Goal: Information Seeking & Learning: Learn about a topic

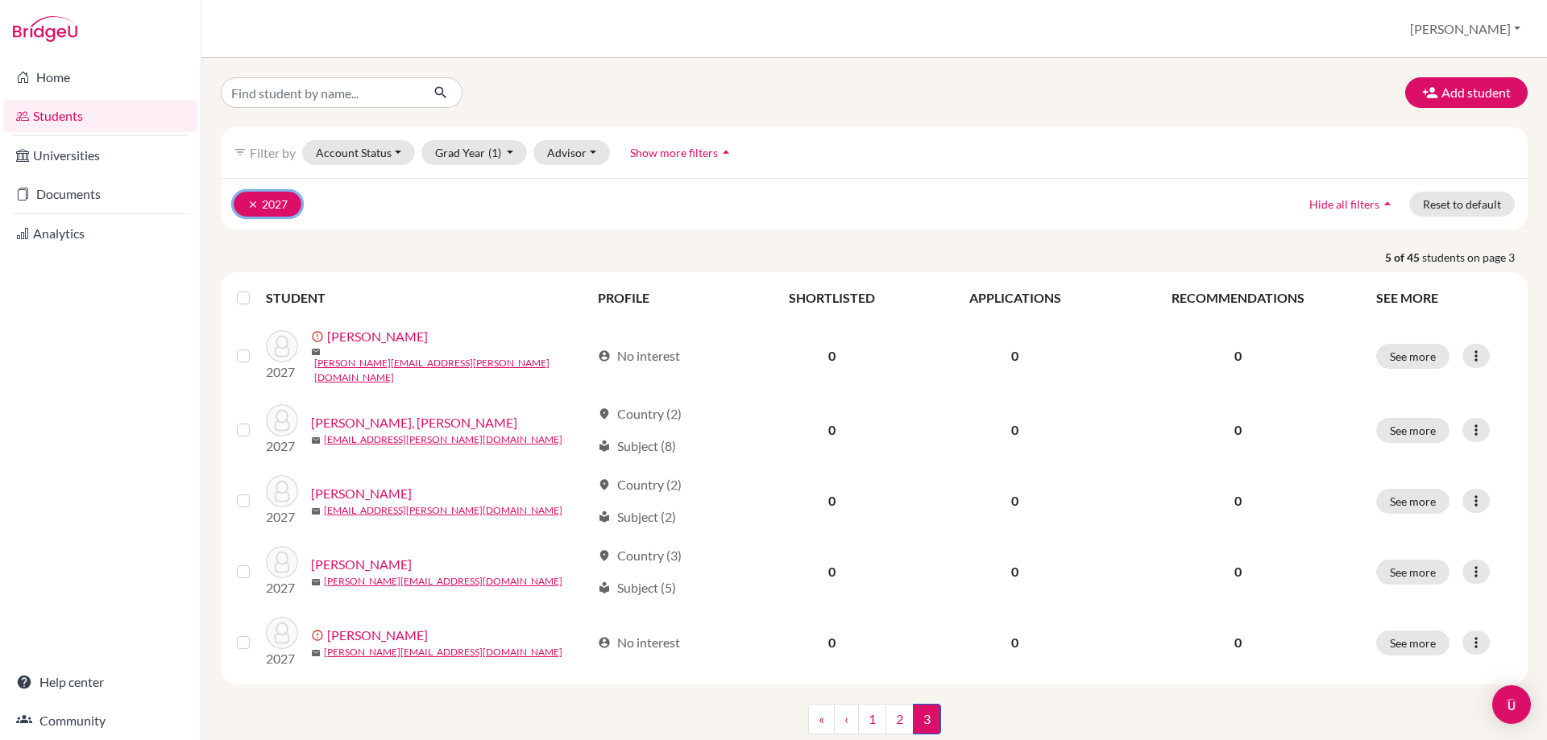
click at [255, 206] on icon "clear" at bounding box center [252, 204] width 11 height 11
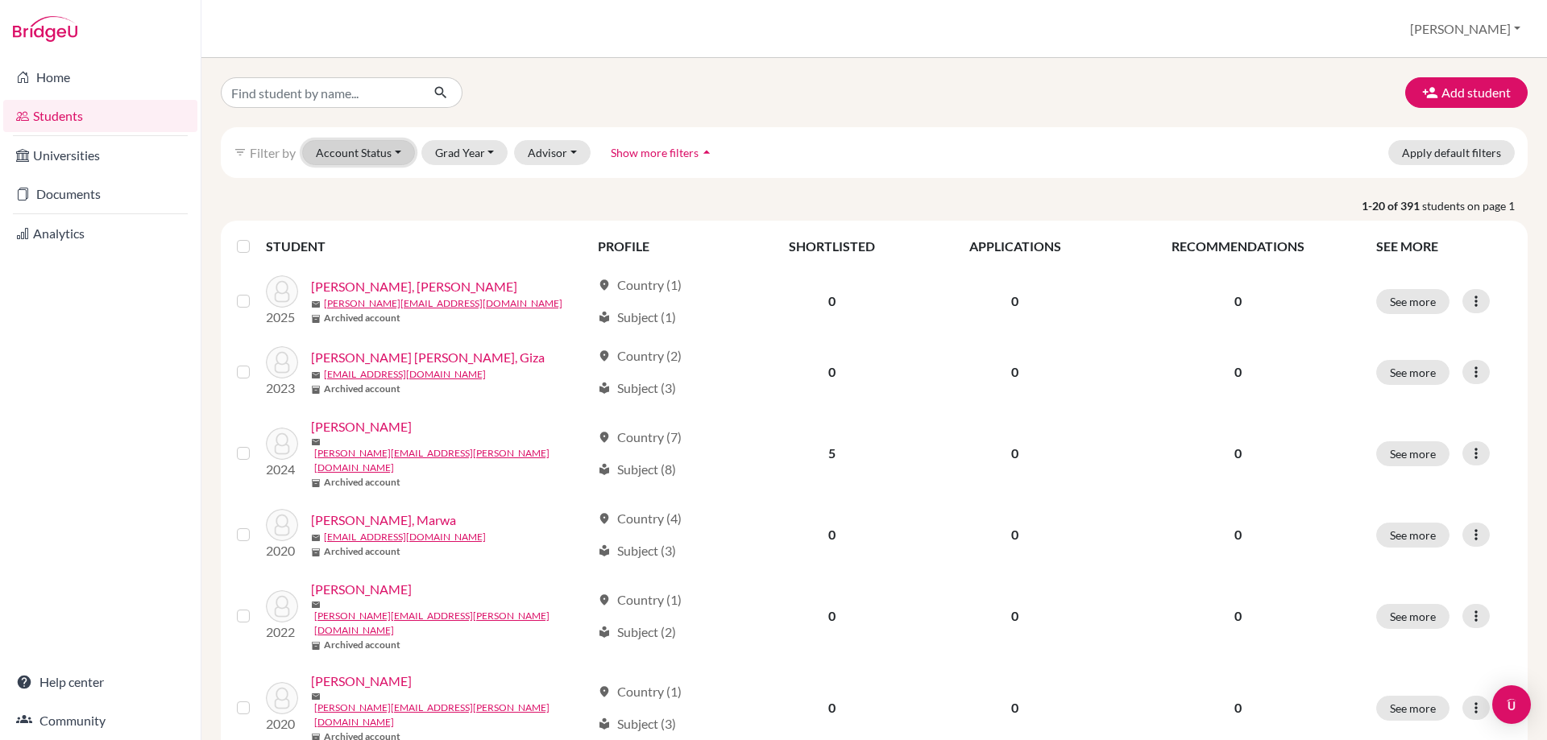
click at [383, 150] on button "Account Status" at bounding box center [358, 152] width 113 height 25
click at [371, 189] on span "Active accounts" at bounding box center [366, 186] width 88 height 19
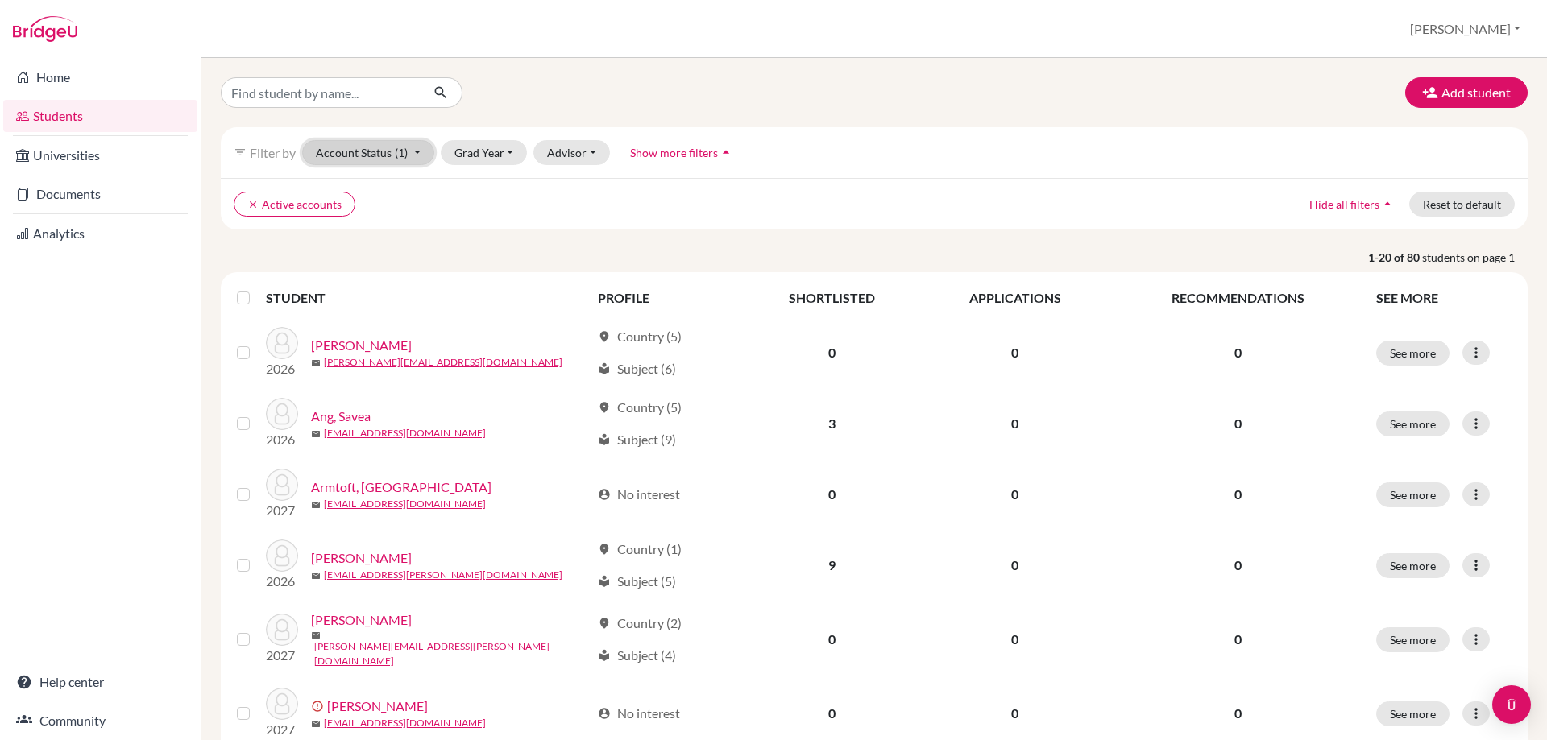
click at [416, 155] on button "Account Status (1)" at bounding box center [368, 152] width 132 height 25
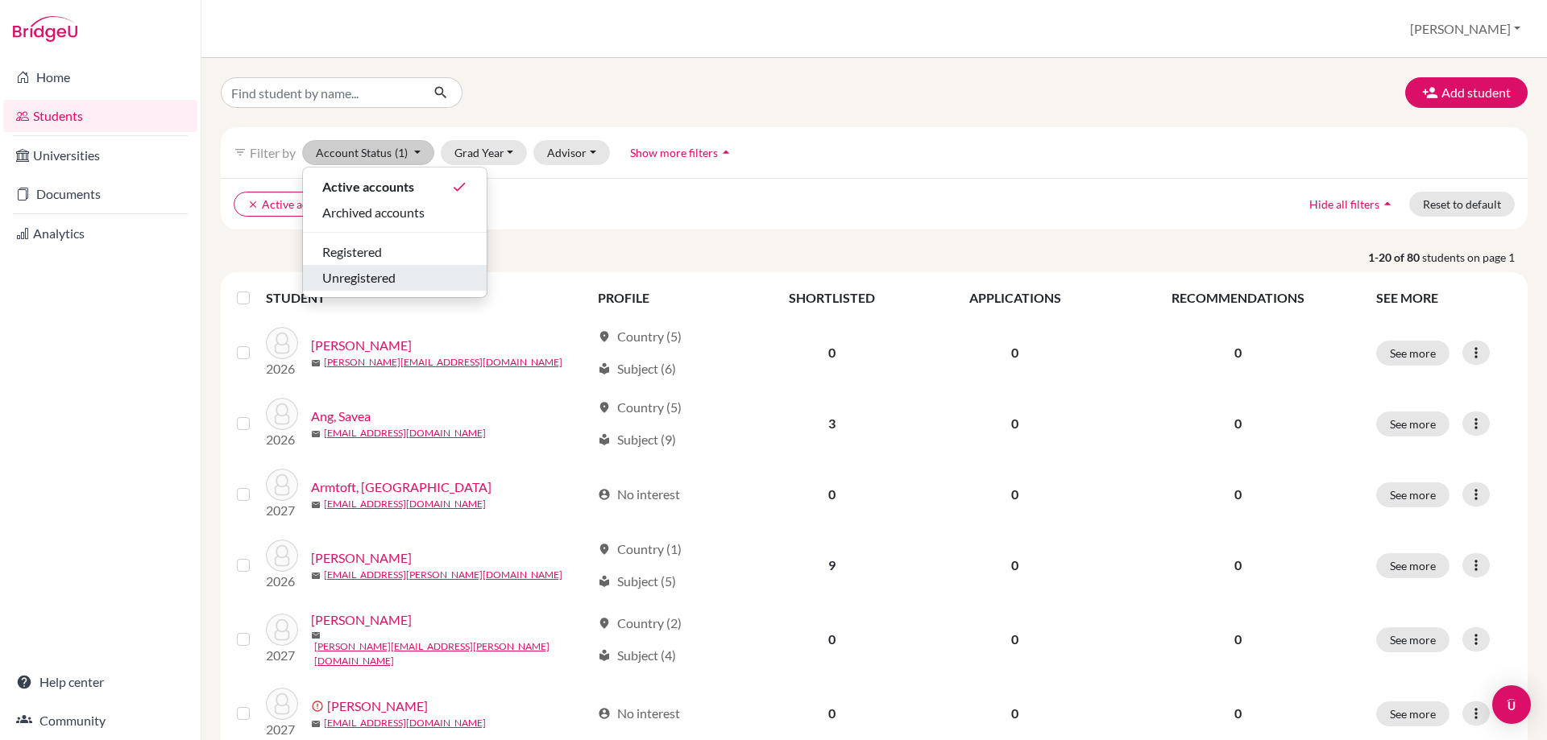
click at [387, 284] on span "Unregistered" at bounding box center [358, 277] width 73 height 19
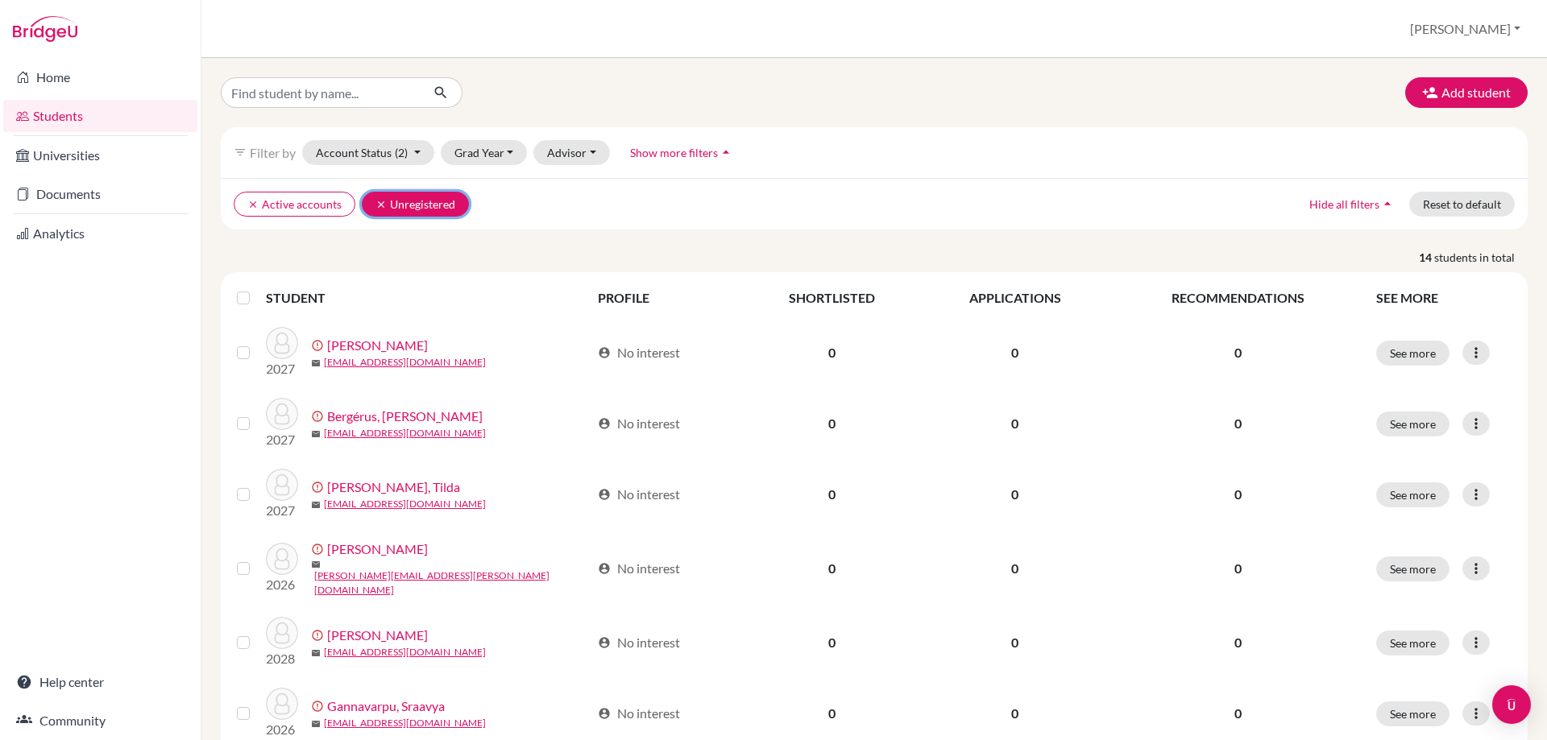
click at [383, 207] on icon "clear" at bounding box center [380, 204] width 11 height 11
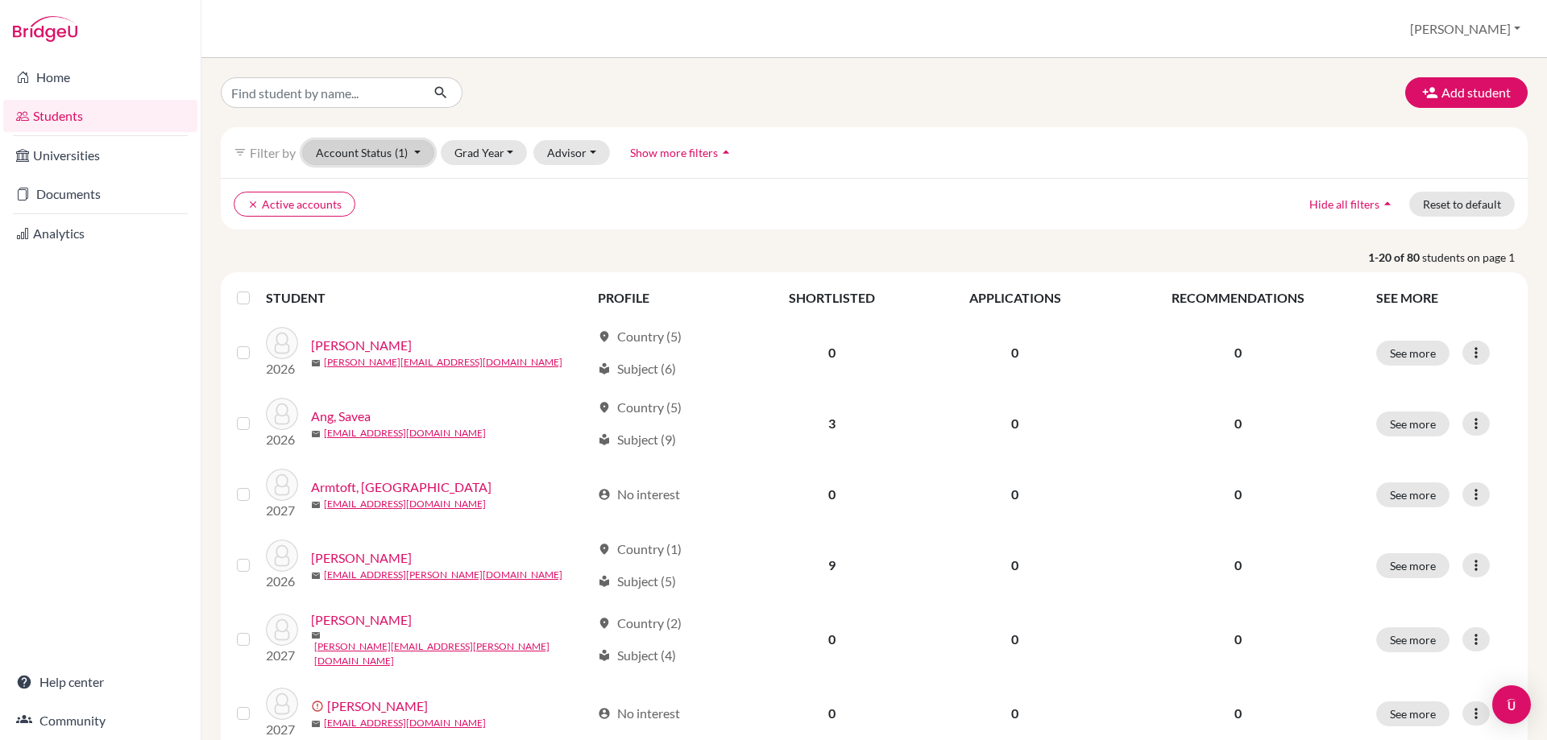
click at [418, 159] on button "Account Status (1)" at bounding box center [368, 152] width 132 height 25
click at [371, 248] on span "Registered" at bounding box center [352, 251] width 60 height 19
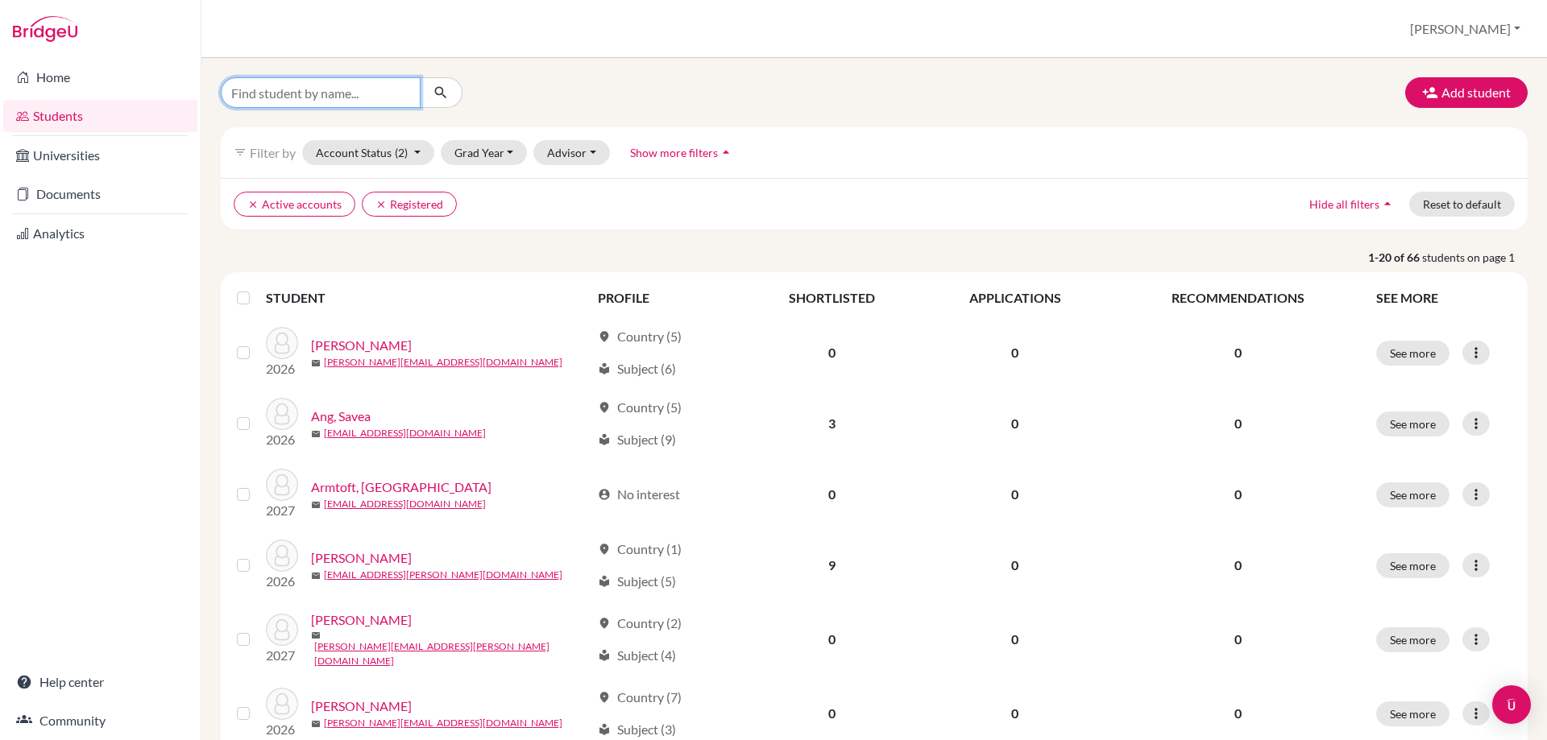
click at [396, 94] on input "Find student by name..." at bounding box center [321, 92] width 200 height 31
type input "salma"
click button "submit" at bounding box center [441, 92] width 43 height 31
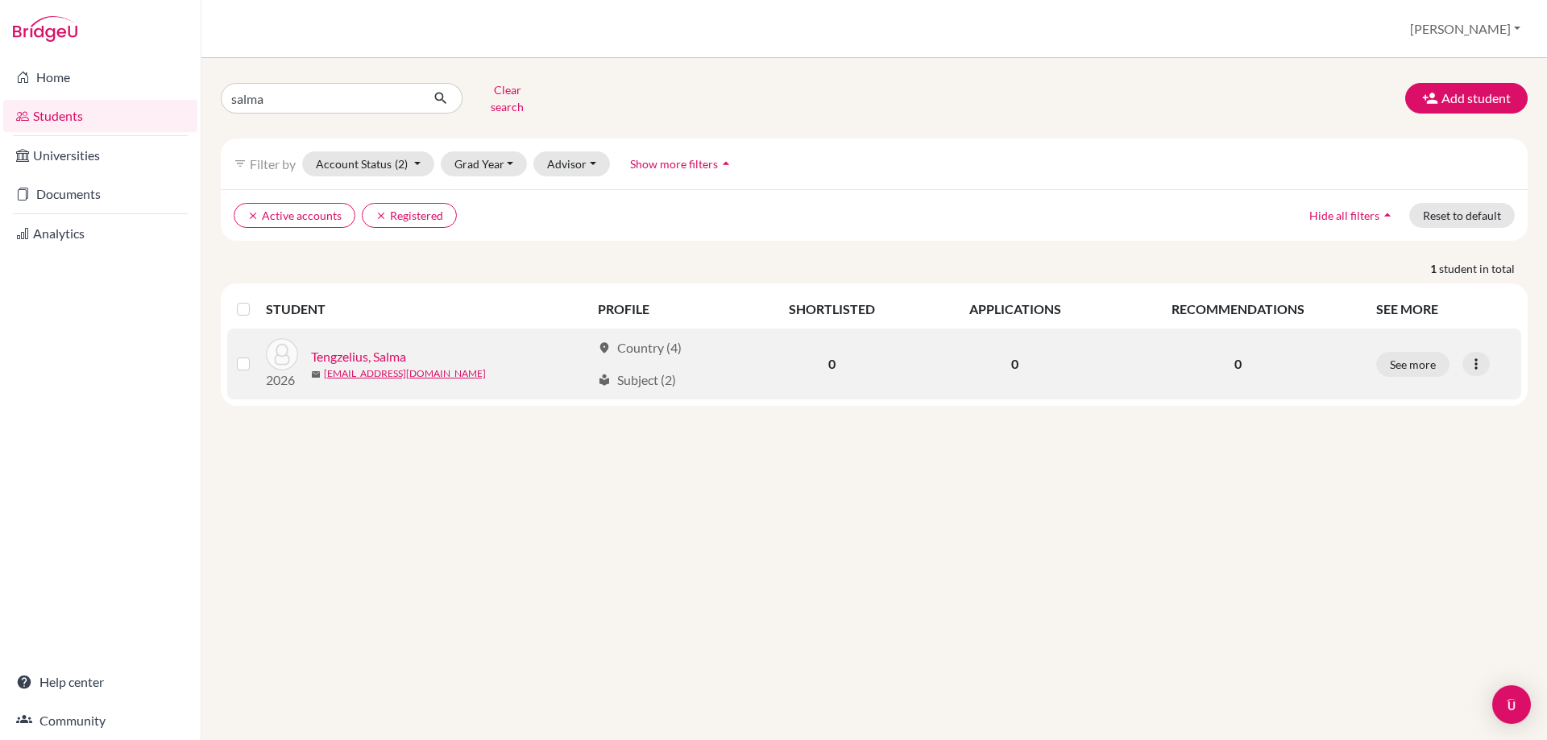
click at [362, 347] on link "Tengzelius, Salma" at bounding box center [358, 356] width 95 height 19
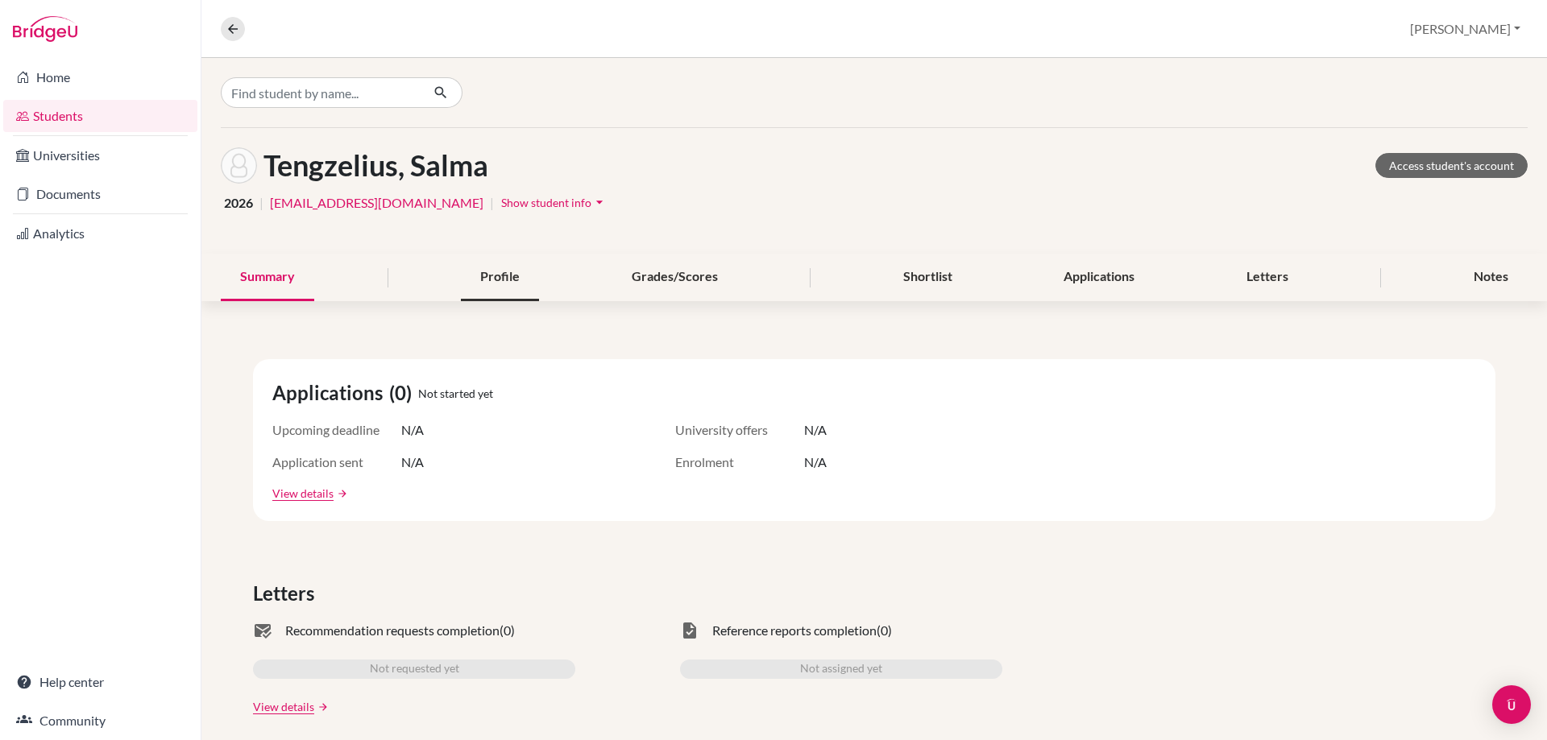
click at [478, 270] on div "Profile" at bounding box center [500, 278] width 78 height 48
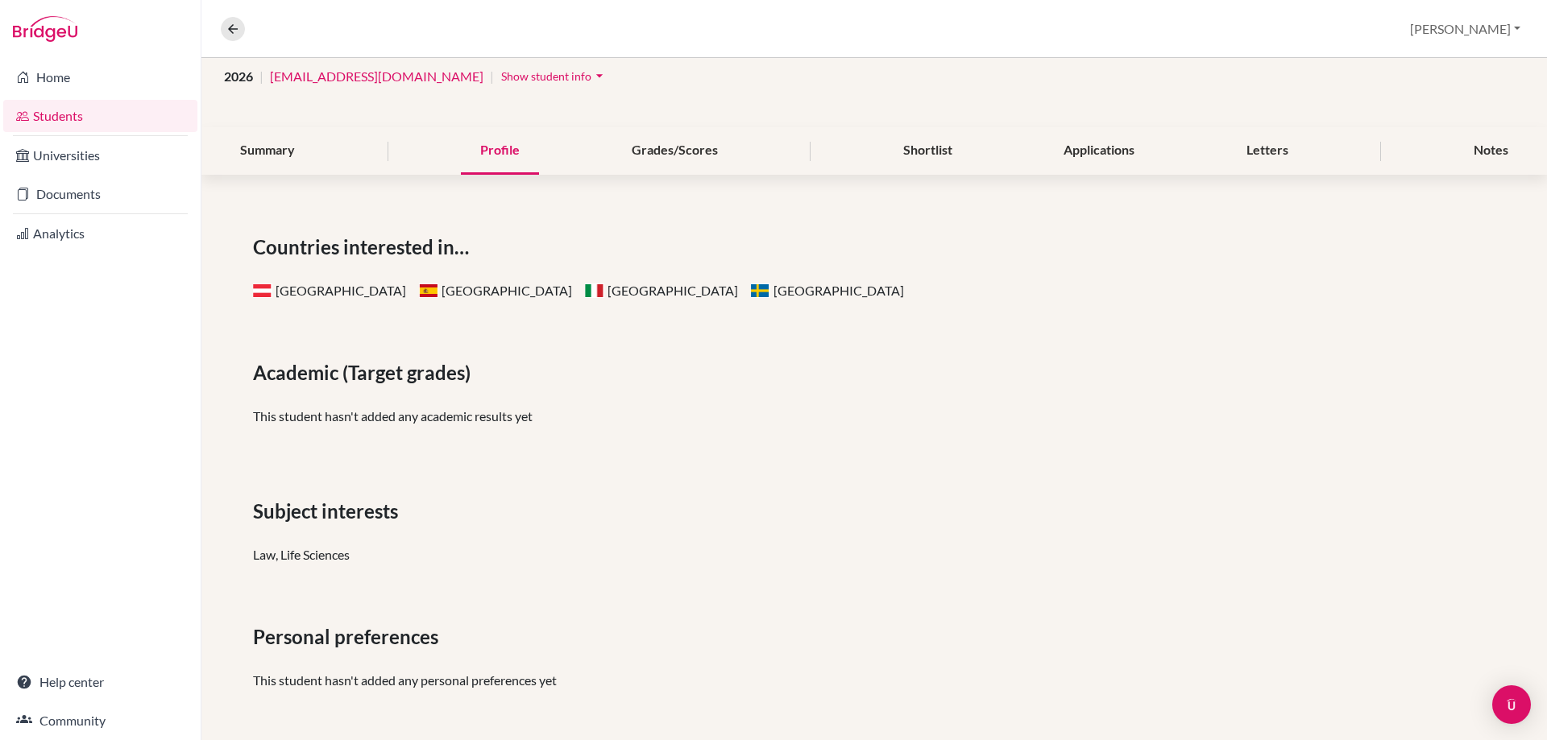
scroll to position [128, 0]
click at [693, 154] on div "Grades/Scores" at bounding box center [674, 150] width 125 height 48
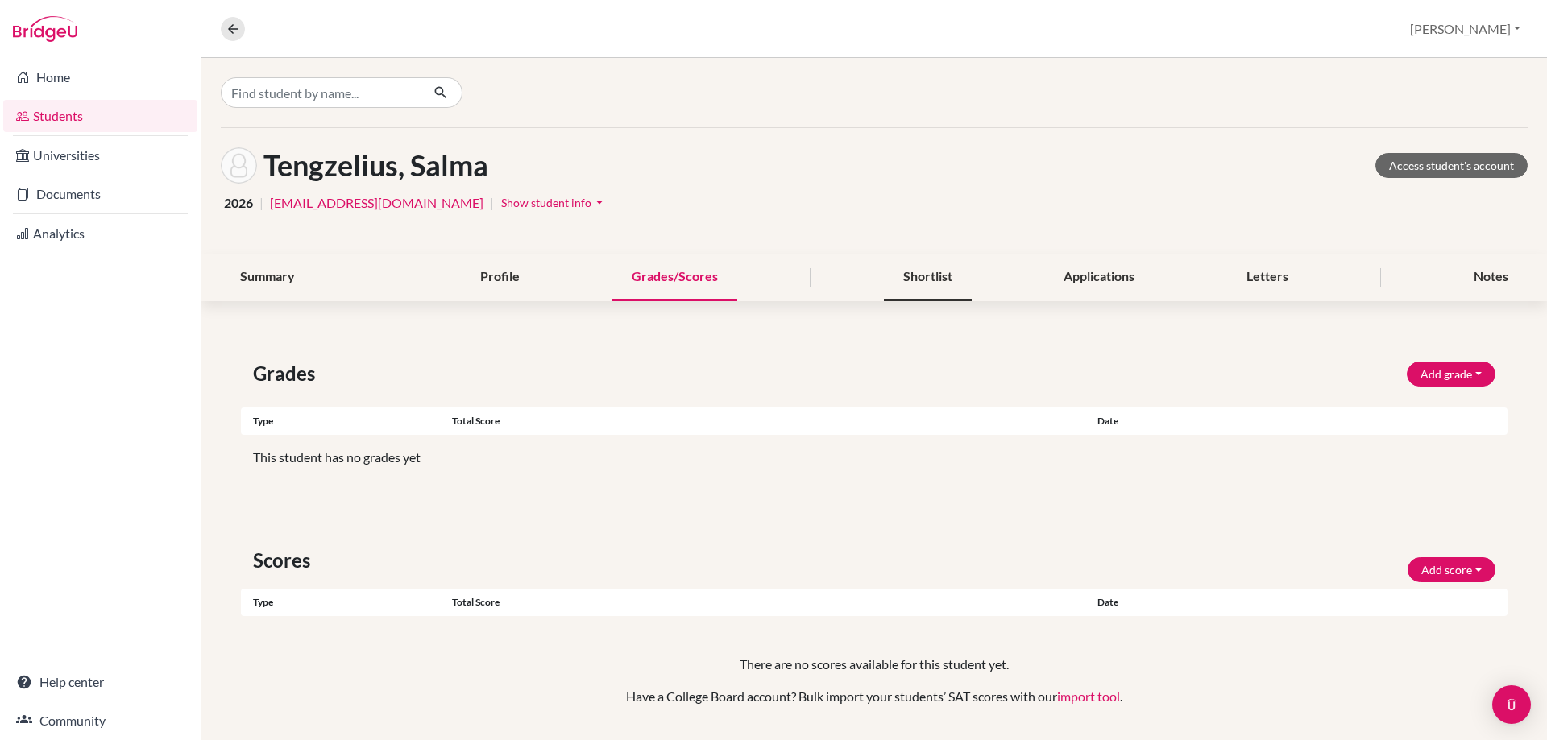
click at [914, 269] on div "Shortlist" at bounding box center [928, 278] width 88 height 48
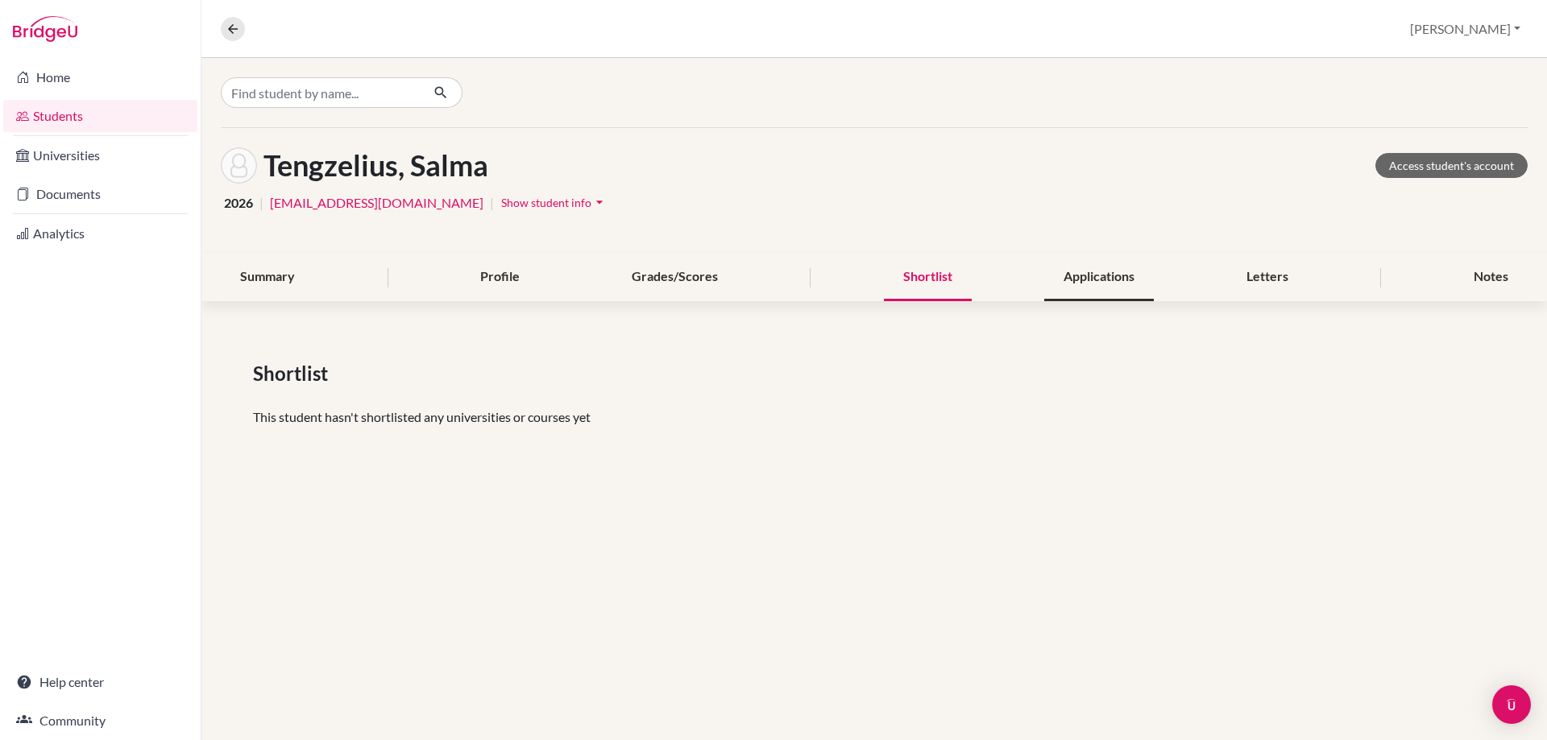
click at [1141, 280] on div "Applications" at bounding box center [1099, 278] width 110 height 48
click at [1256, 275] on div "Letters" at bounding box center [1267, 278] width 81 height 48
click at [1475, 271] on div "Notes" at bounding box center [1490, 278] width 73 height 48
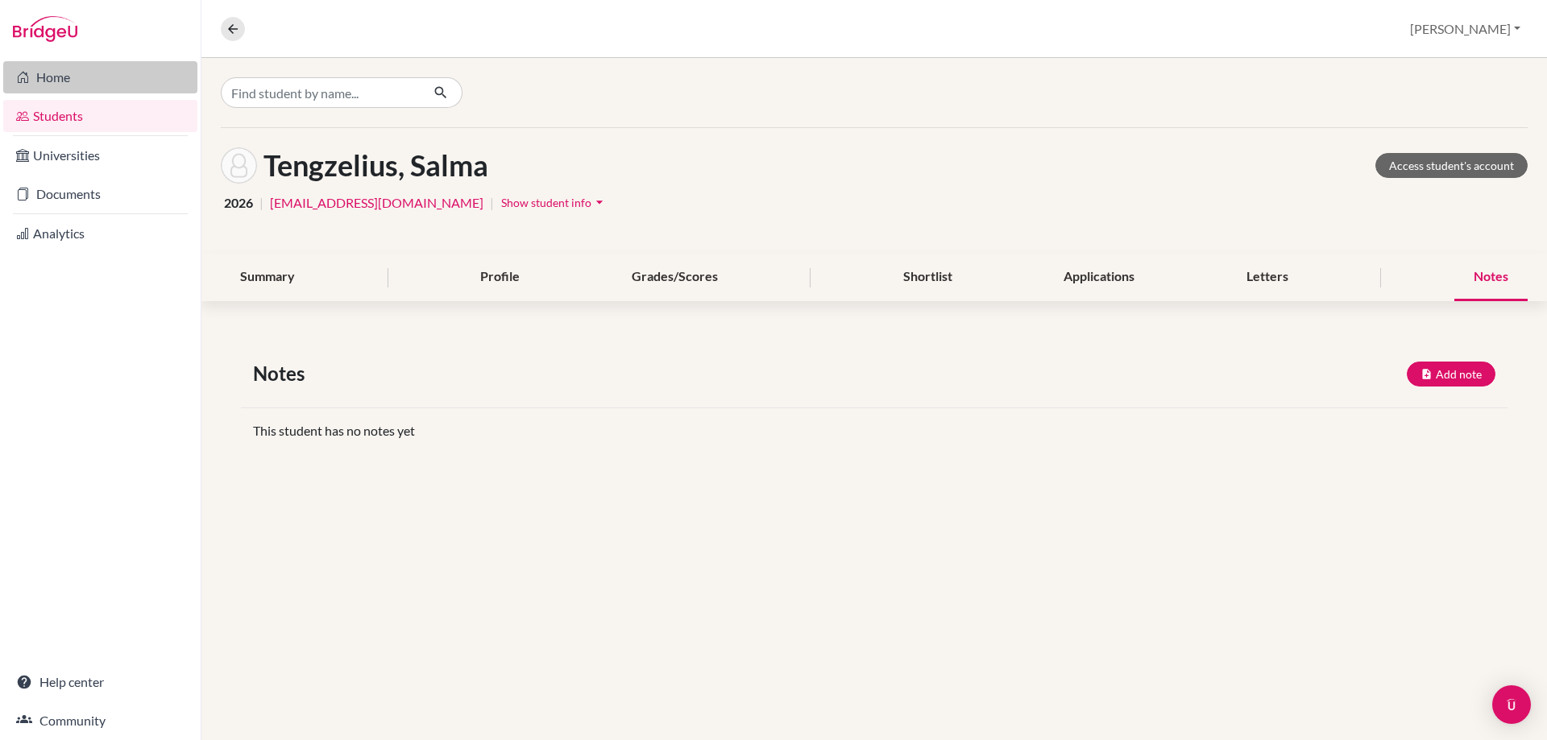
click at [57, 83] on link "Home" at bounding box center [100, 77] width 194 height 32
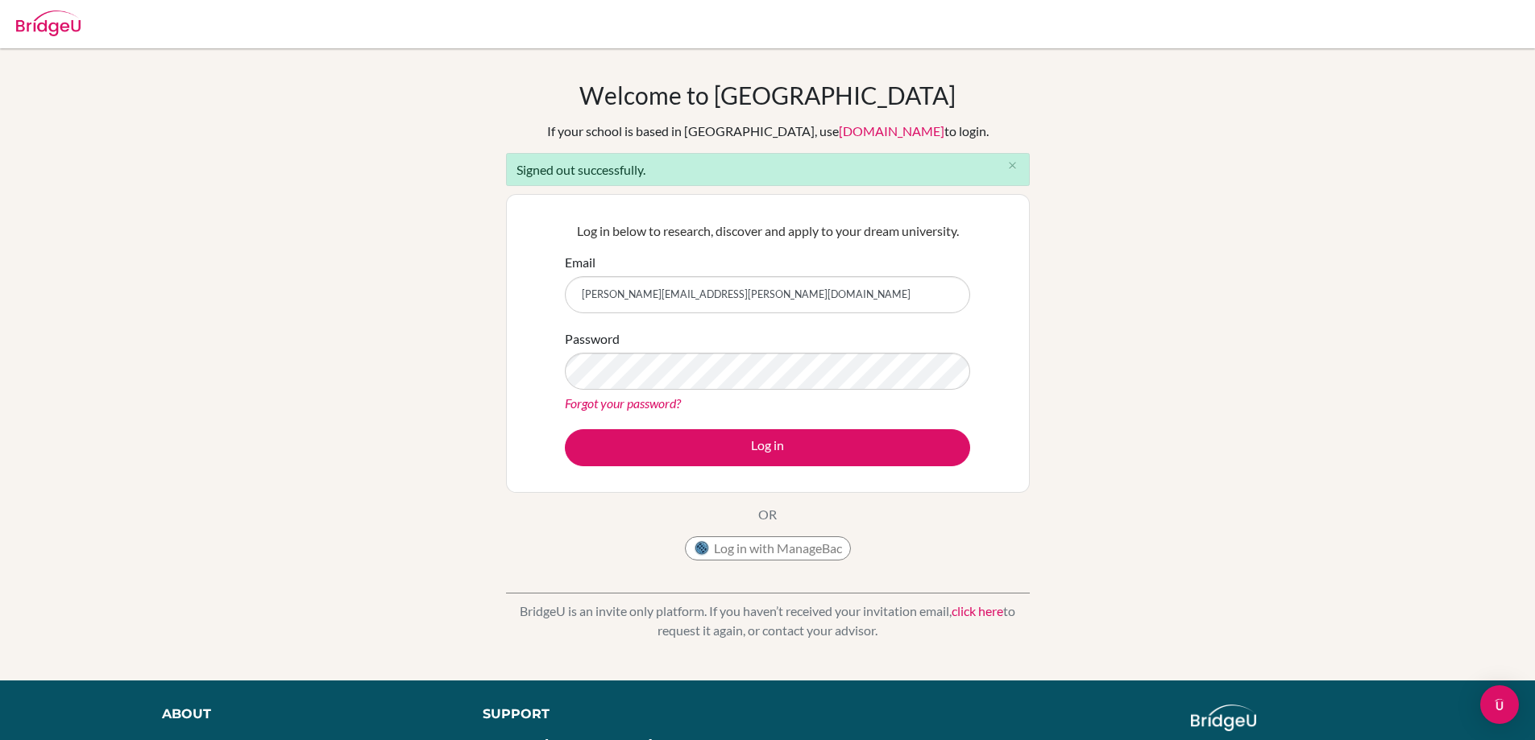
type input "ninahedin86@gmail.com"
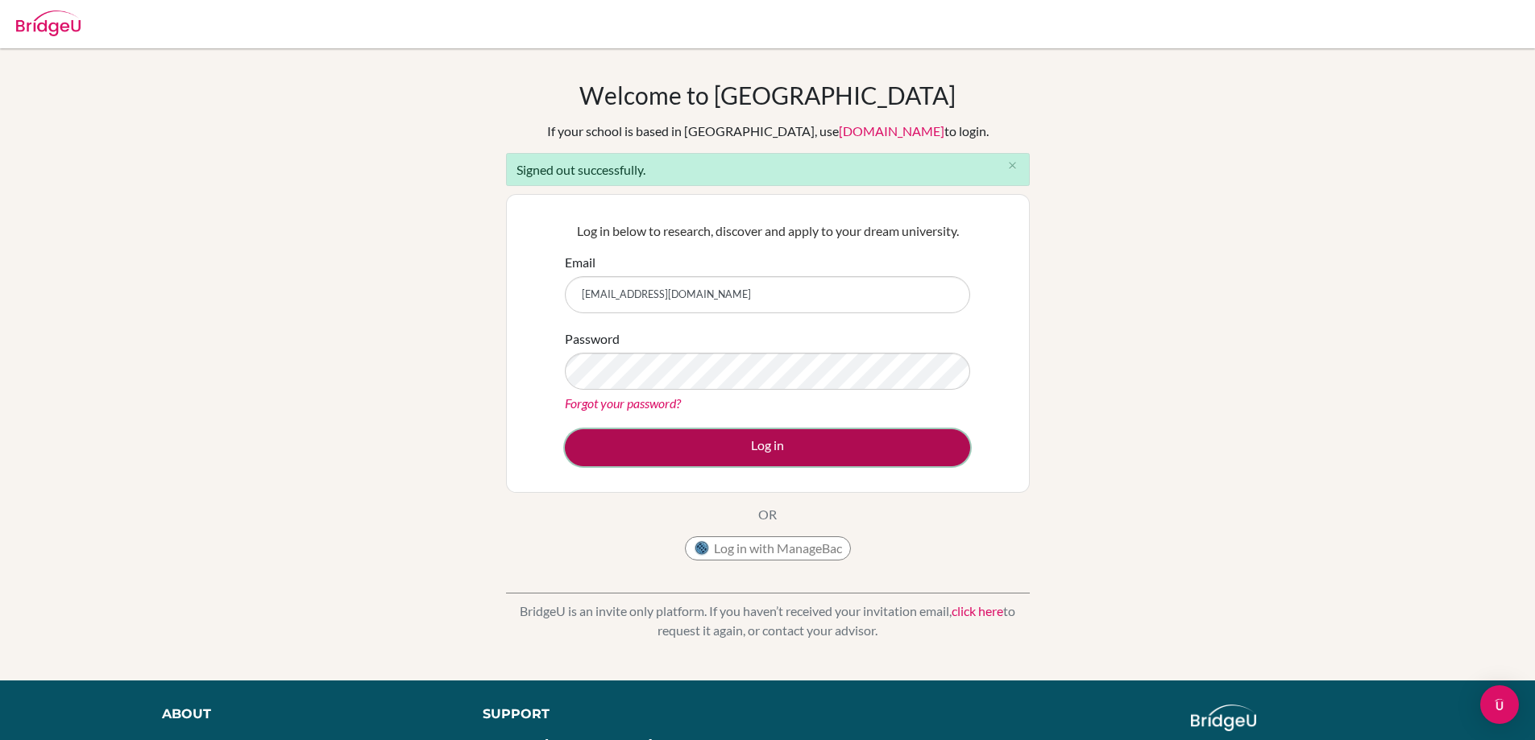
click at [745, 440] on button "Log in" at bounding box center [767, 447] width 405 height 37
